Goal: Task Accomplishment & Management: Complete application form

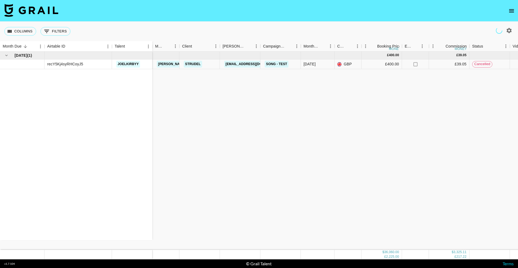
click at [513, 9] on icon "open drawer" at bounding box center [511, 10] width 5 height 3
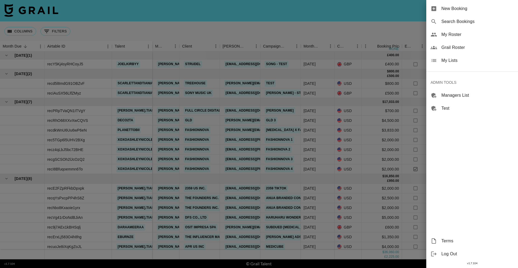
click at [464, 22] on span "Search Bookings" at bounding box center [478, 21] width 72 height 6
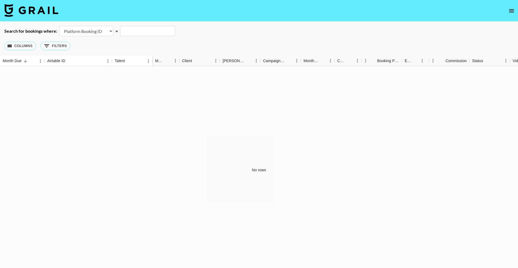
click at [93, 30] on select "Airtable Booking ID Platform Booking ID Platform Campaign ID" at bounding box center [86, 31] width 54 height 10
select select "airtableId"
click at [59, 26] on select "Airtable Booking ID Platform Booking ID Platform Campaign ID" at bounding box center [86, 31] width 54 height 10
click at [135, 28] on input "text" at bounding box center [147, 31] width 55 height 10
paste input "recSpcQxzM1PA2r1x"
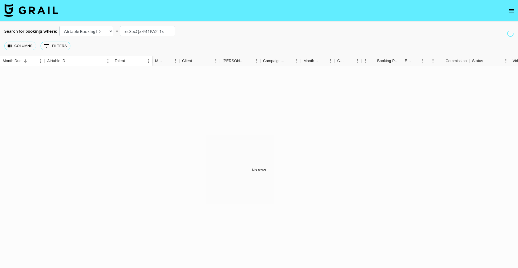
type input "recSpcQxzM1PA2r1x"
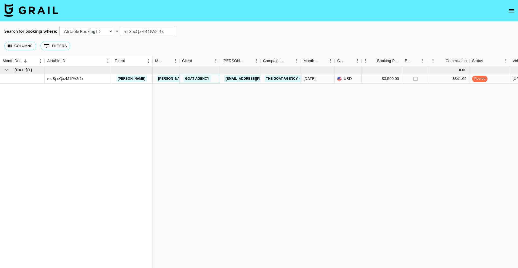
click at [195, 80] on link "Goat Agency" at bounding box center [197, 78] width 27 height 7
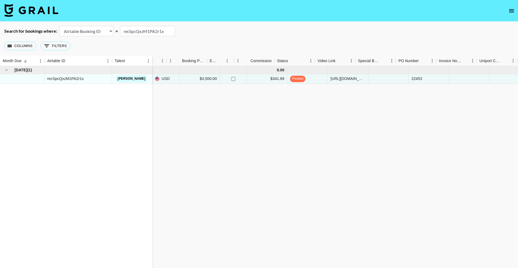
scroll to position [0, 195]
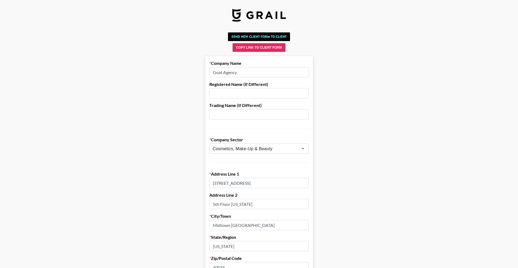
click at [247, 69] on input "Goat Agency" at bounding box center [258, 72] width 99 height 10
click at [250, 72] on input "Goat Agency" at bounding box center [258, 72] width 99 height 10
type input "Goat Agency US"
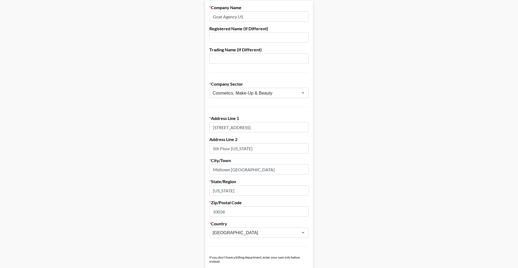
scroll to position [56, 0]
click at [240, 128] on input "1177 Avenue of the Americas" at bounding box center [258, 126] width 99 height 10
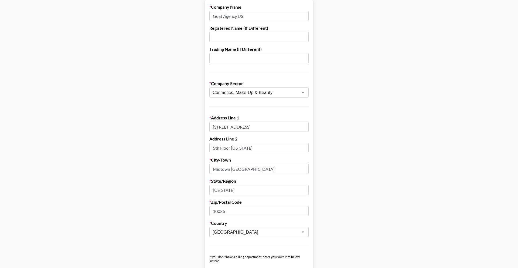
paste input "Goat Solutions USA Inc, 3 World Trade Center, 16th Floor Mailroom, New York NY …"
click at [298, 126] on input "Goat Solutions USA Inc, 3 World Trade Center, 16th Floor Mailroom, New York NY …" at bounding box center [258, 126] width 99 height 10
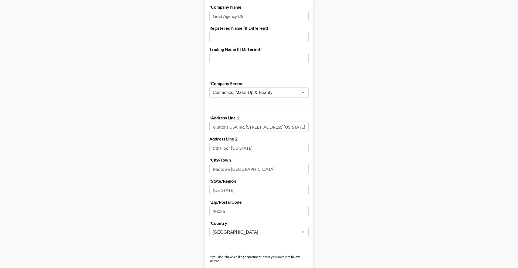
type input "Goat Solutions USA Inc, 3 World Trade Center, 16th Floor Mailroom, New York NY"
click at [238, 214] on input "10036" at bounding box center [258, 211] width 99 height 10
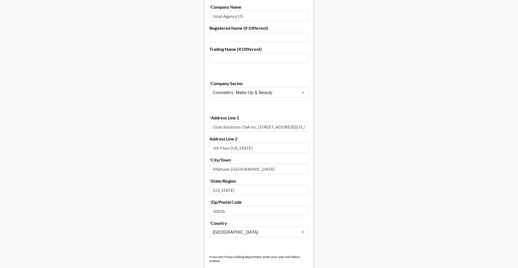
paste input "07"
type input "10007"
click at [296, 125] on input "Goat Solutions USA Inc, 3 World Trade Center, 16th Floor Mailroom, New York NY" at bounding box center [258, 126] width 99 height 10
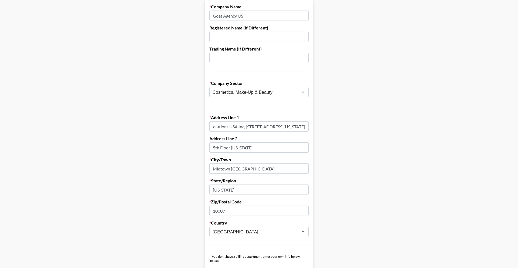
click at [302, 127] on input "Goat Solutions USA Inc, 3 World Trade Center, 16th Floor Mailroom, New York NY" at bounding box center [258, 126] width 99 height 10
type input "Goat Solutions USA Inc, 3 World Trade Center, 16th Floor Mailroom, New York"
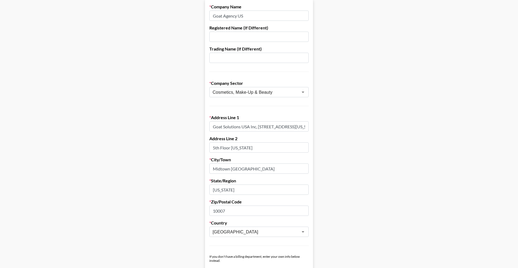
click at [237, 191] on input "New York" at bounding box center [258, 189] width 99 height 10
paste input "Y"
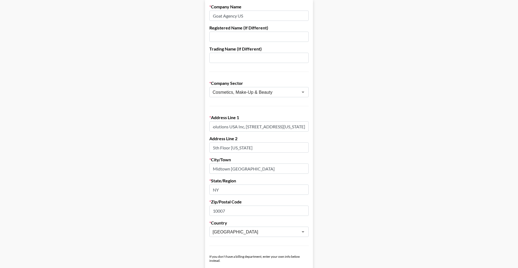
type input "NY"
drag, startPoint x: 287, startPoint y: 127, endPoint x: 341, endPoint y: 127, distance: 53.7
click at [341, 127] on main "Send New Client Form to Client Copy Link to Client Form Company Name Goat Agenc…" at bounding box center [259, 257] width 510 height 567
type input "Goat Solutions USA Inc, 3 World Trade Center, 16th Floor Mailroom,"
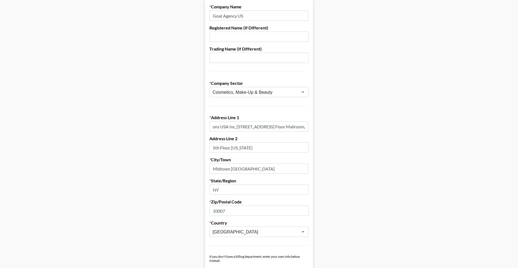
click at [219, 168] on input "Midtown Manhattan" at bounding box center [258, 168] width 99 height 10
click at [219, 168] on input "Midtown Manhattan" at bounding box center [258, 169] width 99 height 10
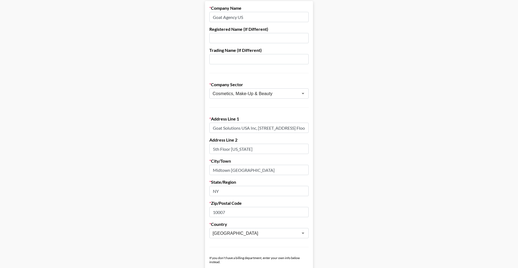
paste input "New York"
type input "New York"
drag, startPoint x: 259, startPoint y: 128, endPoint x: 298, endPoint y: 145, distance: 42.2
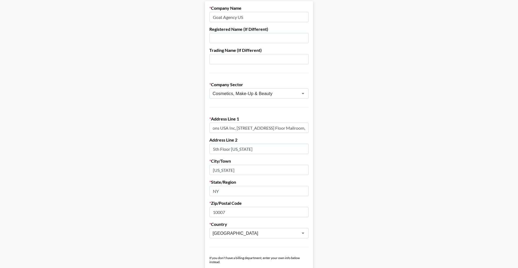
click at [325, 128] on main "Send New Client Form to Client Copy Link to Client Form Company Name Goat Agenc…" at bounding box center [259, 258] width 510 height 567
type input "Goat Solutions USA Inc,"
click at [235, 148] on input "5th Floor New York" at bounding box center [258, 149] width 99 height 10
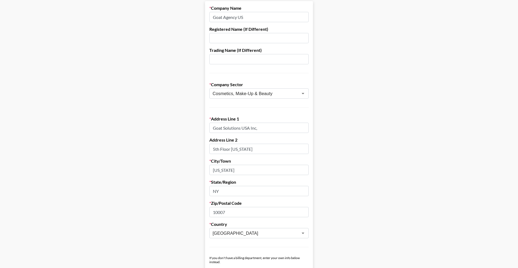
click at [235, 148] on input "5th Floor New York" at bounding box center [258, 149] width 99 height 10
paste input "3 World Trade Center, 16th Floor Mailroom,"
type input "3 World Trade Center, 16th Floor Mailroom,"
click at [257, 128] on input "Goat Solutions USA Inc," at bounding box center [258, 128] width 99 height 10
type input "Goat Solutions USA Inc"
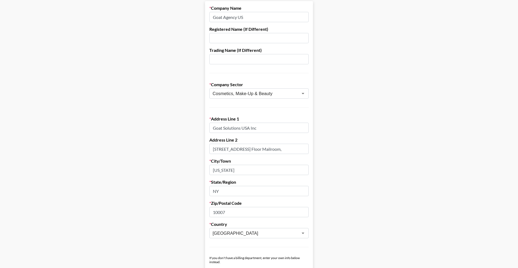
click at [301, 151] on input "3 World Trade Center, 16th Floor Mailroom," at bounding box center [258, 149] width 99 height 10
type input "3 World Trade Center, 16th Floor Mailroom"
click at [380, 144] on main "Send New Client Form to Client Copy Link to Client Form Company Name Goat Agenc…" at bounding box center [259, 258] width 510 height 567
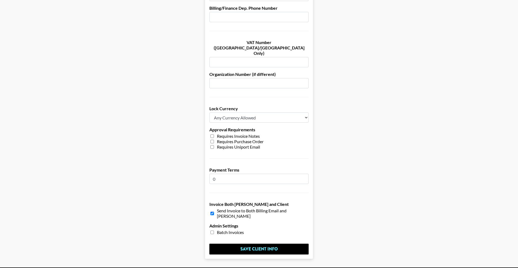
scroll to position [349, 0]
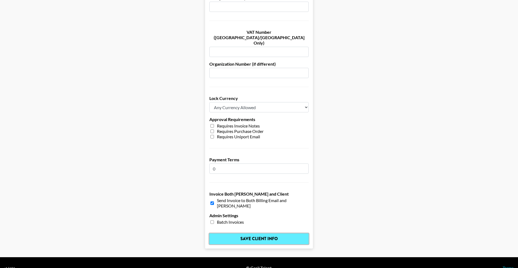
click at [301, 233] on input "Save Client Info" at bounding box center [258, 238] width 99 height 11
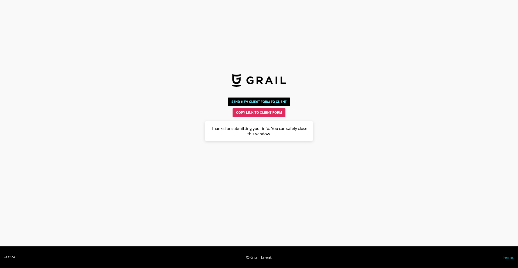
scroll to position [0, 0]
